Goal: Navigation & Orientation: Find specific page/section

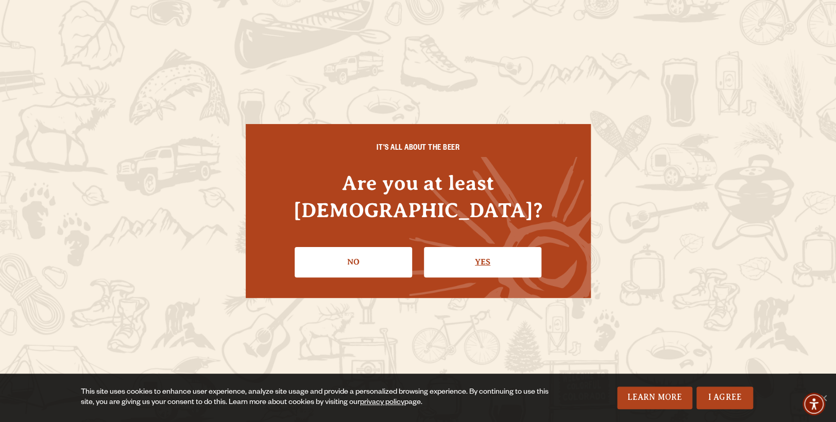
click at [445, 251] on link "Yes" at bounding box center [482, 262] width 117 height 30
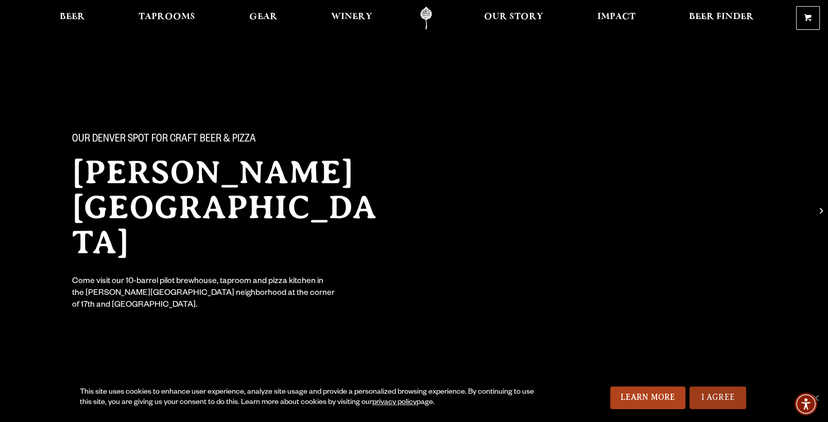
click at [721, 397] on link "I Agree" at bounding box center [718, 398] width 57 height 23
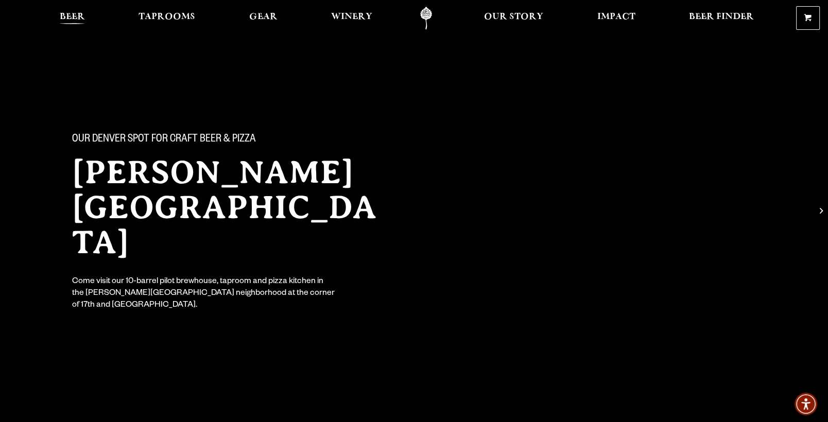
click at [72, 16] on span "Beer" at bounding box center [72, 17] width 25 height 8
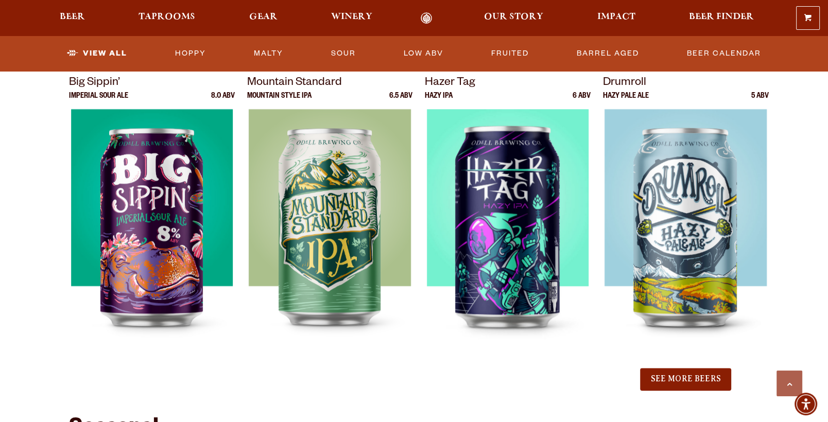
scroll to position [1081, 0]
